Goal: Task Accomplishment & Management: Manage account settings

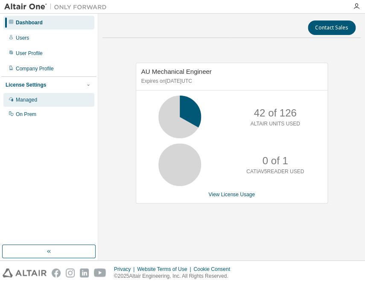
drag, startPoint x: 21, startPoint y: 97, endPoint x: 11, endPoint y: 94, distance: 10.2
click at [21, 97] on div "Managed" at bounding box center [26, 100] width 21 height 7
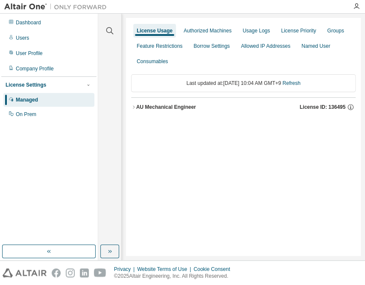
click at [173, 110] on div "AU Mechanical Engineer" at bounding box center [166, 107] width 60 height 7
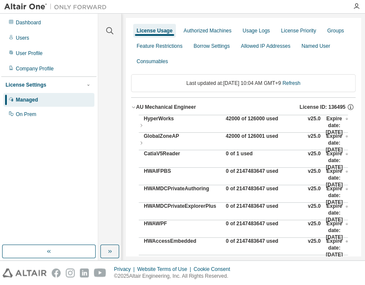
click at [234, 119] on div "42000 of 126000 used" at bounding box center [264, 125] width 77 height 20
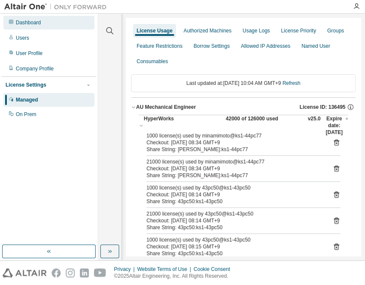
click at [31, 23] on div "Dashboard" at bounding box center [28, 22] width 25 height 7
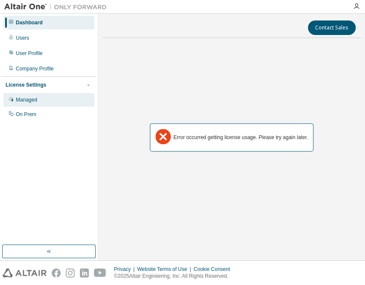
click at [18, 102] on div "Managed" at bounding box center [26, 100] width 21 height 7
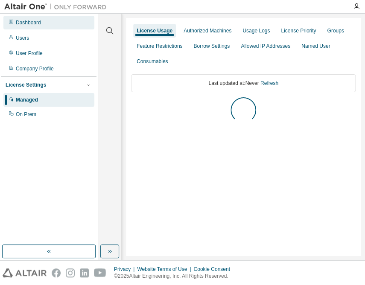
click at [27, 22] on div "Dashboard" at bounding box center [28, 22] width 25 height 7
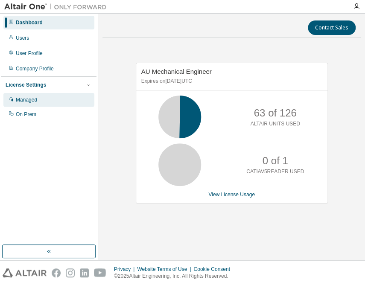
click at [41, 101] on div "Managed" at bounding box center [48, 100] width 91 height 14
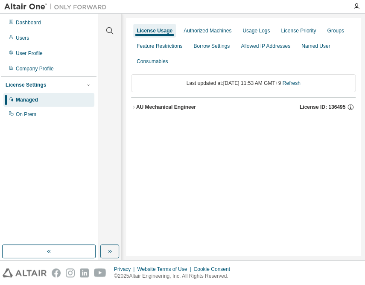
click at [179, 111] on button "AU Mechanical Engineer License ID: 136495" at bounding box center [243, 107] width 225 height 19
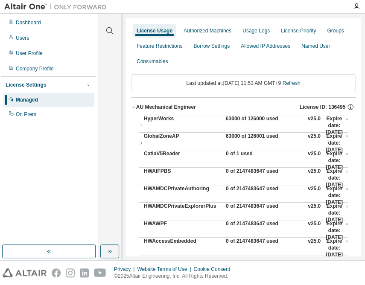
click at [229, 120] on div "63000 of 126000 used" at bounding box center [264, 125] width 77 height 20
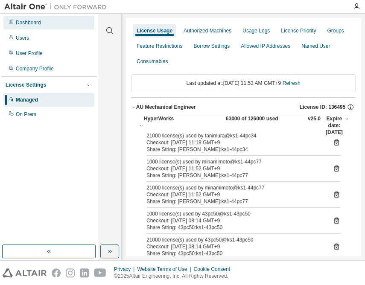
click at [46, 20] on div "Dashboard" at bounding box center [48, 23] width 91 height 14
